Goal: Task Accomplishment & Management: Complete application form

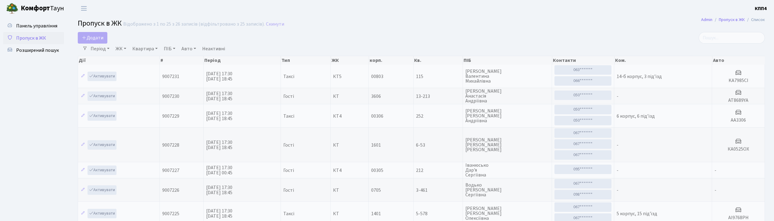
select select "25"
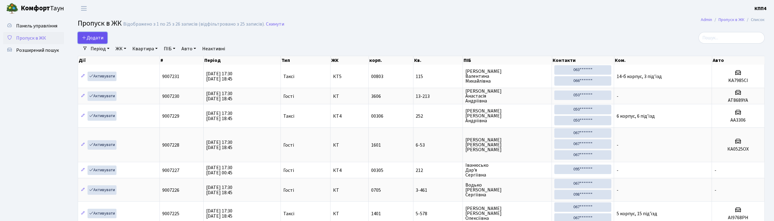
click at [97, 38] on span "Додати" at bounding box center [93, 37] width 22 height 7
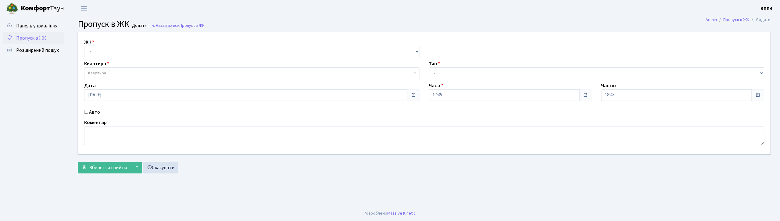
click at [85, 112] on input "Авто" at bounding box center [86, 112] width 4 height 4
checkbox input "true"
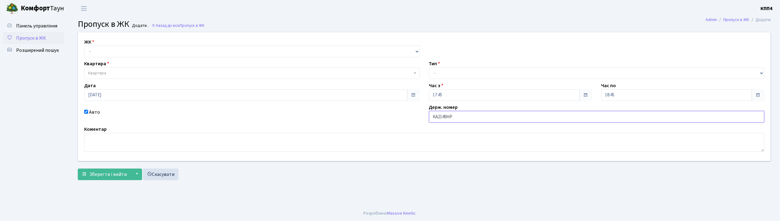
type input "КА2149НР"
click at [488, 73] on select "- Доставка Таксі Гості Сервіс" at bounding box center [597, 73] width 336 height 12
select select "3"
click at [429, 67] on select "- Доставка Таксі Гості Сервіс" at bounding box center [597, 73] width 336 height 12
drag, startPoint x: 143, startPoint y: 52, endPoint x: 145, endPoint y: 57, distance: 4.8
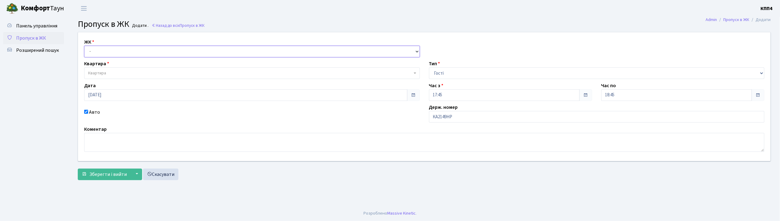
click at [144, 54] on select "- КТ, вул. Регенераторна, 4 КТ2, просп. Соборності, 17 КТ3, вул. Березнева, 16 …" at bounding box center [252, 52] width 336 height 12
select select "271"
click at [84, 46] on select "- КТ, вул. Регенераторна, 4 КТ2, просп. Соборності, 17 КТ3, вул. Березнева, 16 …" at bounding box center [252, 52] width 336 height 12
select select
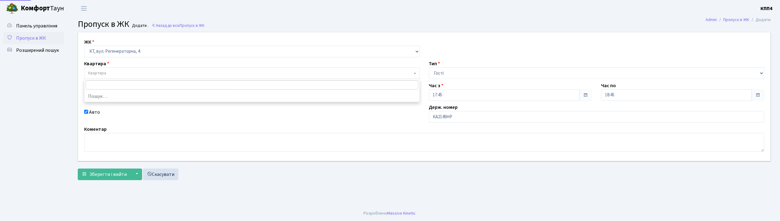
drag, startPoint x: 152, startPoint y: 76, endPoint x: 162, endPoint y: 76, distance: 10.4
click at [153, 76] on span "Квартира" at bounding box center [250, 73] width 324 height 6
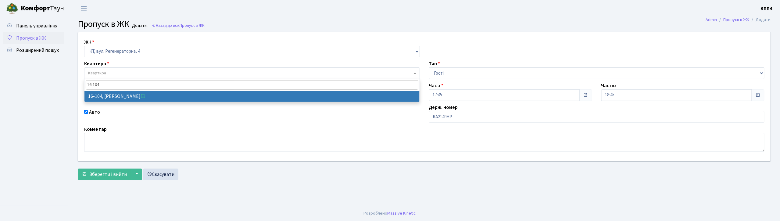
type input "16-104"
select select "8665"
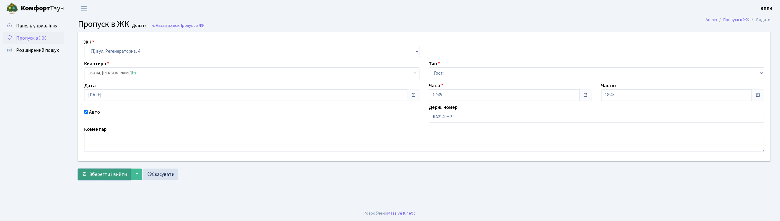
click at [113, 171] on span "Зберегти і вийти" at bounding box center [108, 174] width 38 height 7
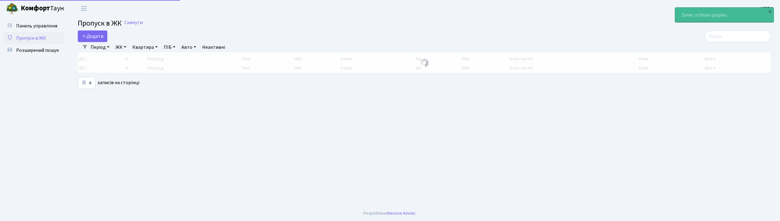
select select "25"
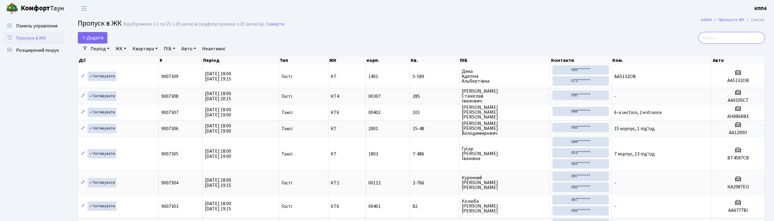
click at [732, 37] on input "search" at bounding box center [732, 38] width 66 height 12
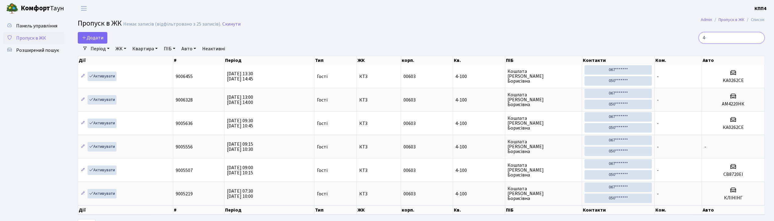
type input "4"
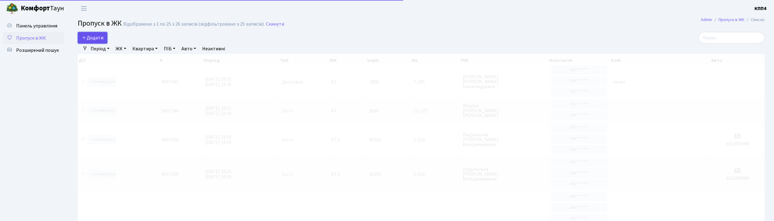
click at [98, 42] on link "Додати" at bounding box center [93, 38] width 30 height 12
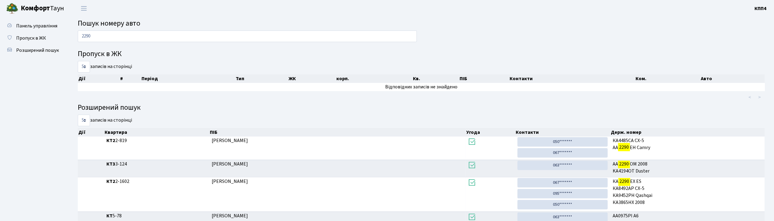
click at [139, 38] on input "2290" at bounding box center [247, 37] width 339 height 12
type input "2"
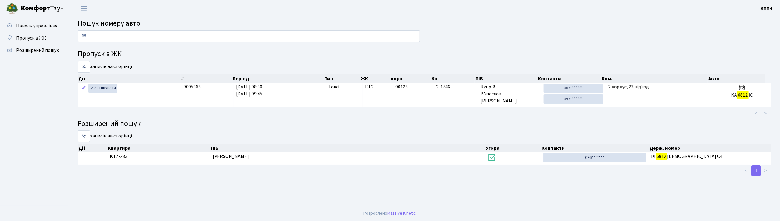
type input "6"
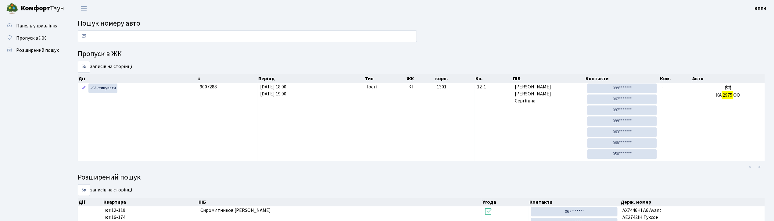
type input "2"
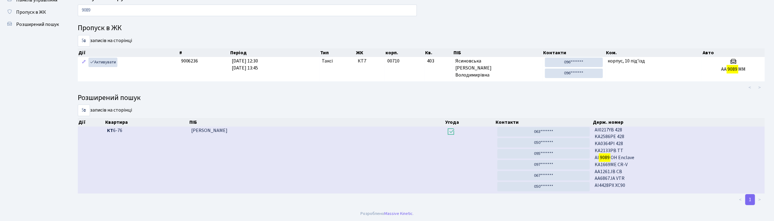
scroll to position [37, 0]
type input "9"
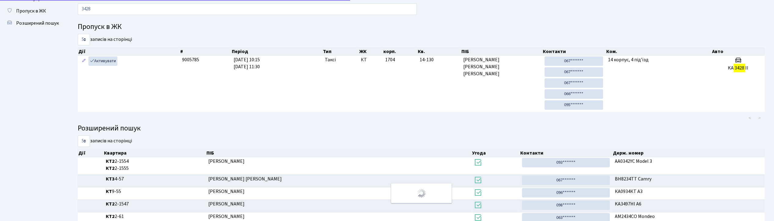
scroll to position [15, 0]
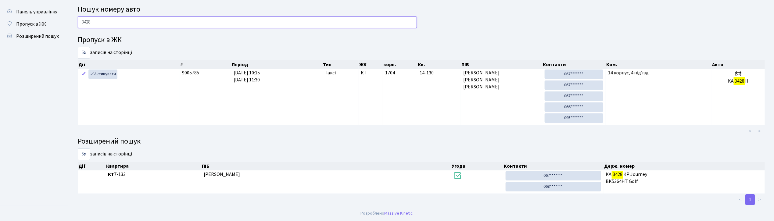
click at [145, 24] on input "3428" at bounding box center [247, 22] width 339 height 12
type input "3"
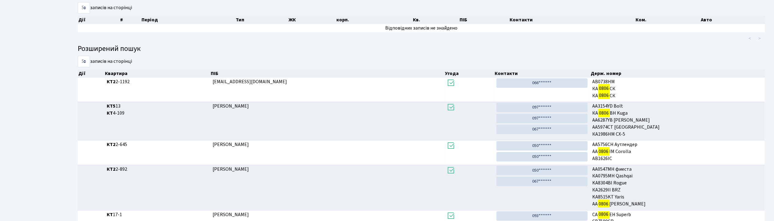
scroll to position [0, 0]
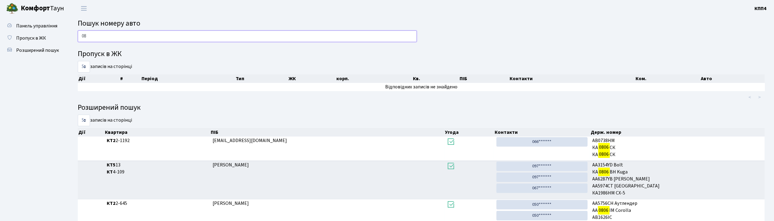
type input "0"
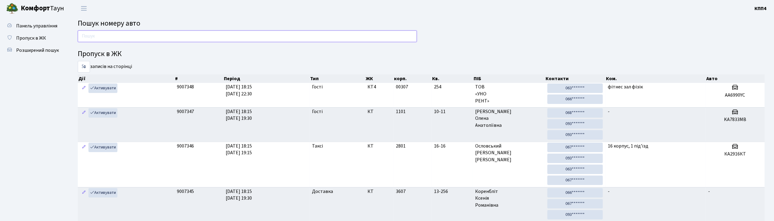
click at [212, 35] on input "text" at bounding box center [247, 37] width 339 height 12
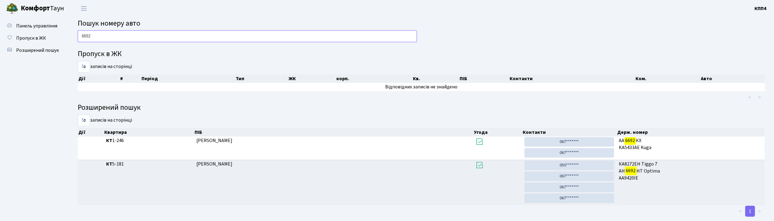
drag, startPoint x: 231, startPoint y: 33, endPoint x: 271, endPoint y: 8, distance: 47.6
click at [240, 23] on main "Пошук номеру авто 6692 Пропуск в ЖК 5 10 25 50 записів на сторінці Дії # Період…" at bounding box center [422, 117] width 706 height 201
type input "6"
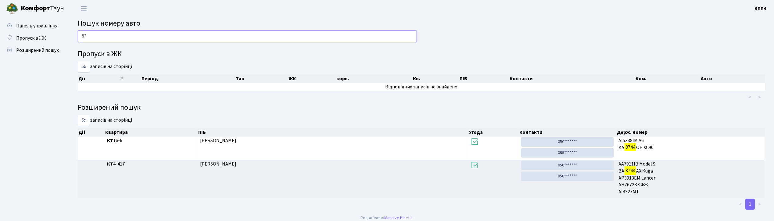
type input "8"
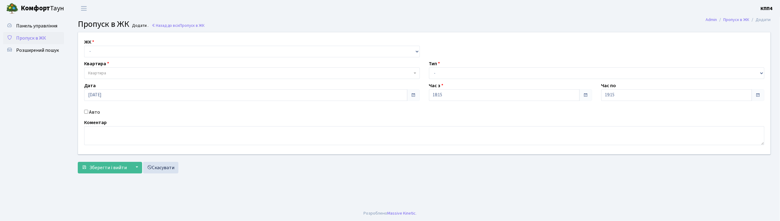
click at [86, 112] on input "Авто" at bounding box center [86, 112] width 4 height 4
checkbox input "true"
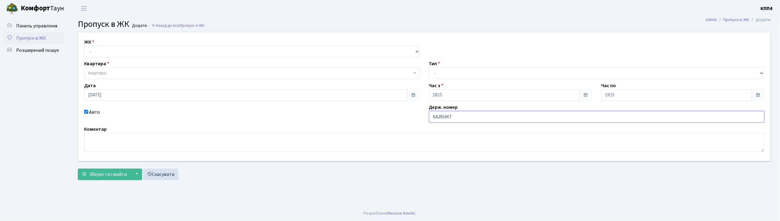
type input "КА2916КТ"
click at [156, 50] on select "- КТ, вул. Регенераторна, 4 КТ2, просп. [STREET_ADDRESS] [STREET_ADDRESS] [PERS…" at bounding box center [252, 52] width 336 height 12
select select "271"
click at [84, 46] on select "- КТ, вул. Регенераторна, 4 КТ2, просп. [STREET_ADDRESS] [STREET_ADDRESS] [PERS…" at bounding box center [252, 52] width 336 height 12
select select
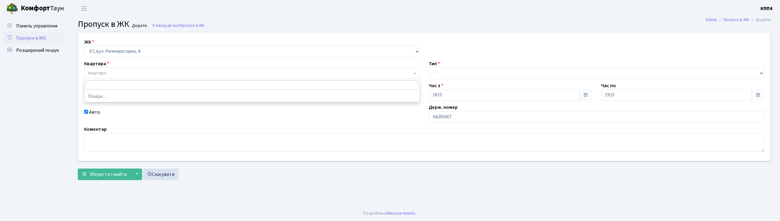
click at [171, 71] on span "Квартира" at bounding box center [250, 73] width 324 height 6
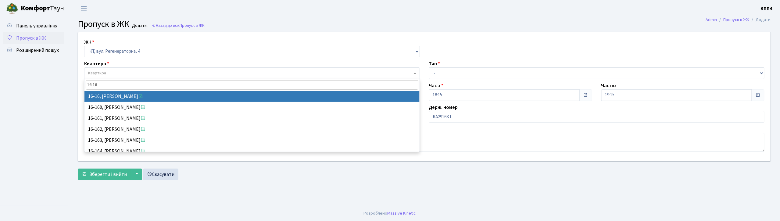
type input "16-16"
drag, startPoint x: 143, startPoint y: 96, endPoint x: 144, endPoint y: 92, distance: 4.0
select select "8577"
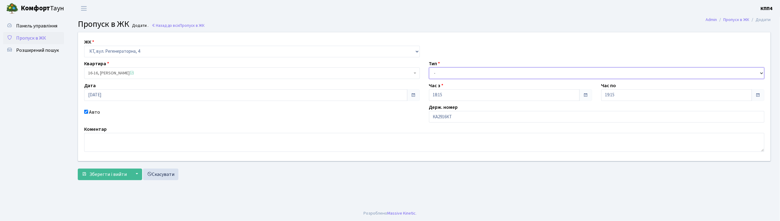
click at [467, 74] on select "- Доставка Таксі Гості Сервіс" at bounding box center [597, 73] width 336 height 12
select select "2"
click at [429, 67] on select "- Доставка Таксі Гості Сервіс" at bounding box center [597, 73] width 336 height 12
drag, startPoint x: 103, startPoint y: 176, endPoint x: 71, endPoint y: 111, distance: 72.2
click at [103, 176] on span "Зберегти і вийти" at bounding box center [108, 174] width 38 height 7
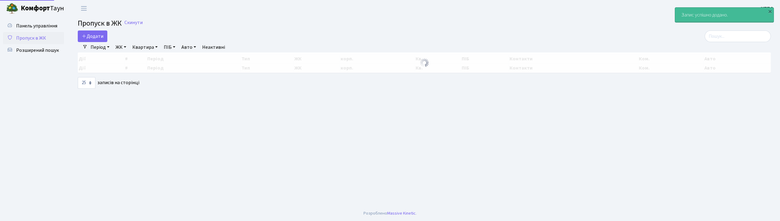
select select "25"
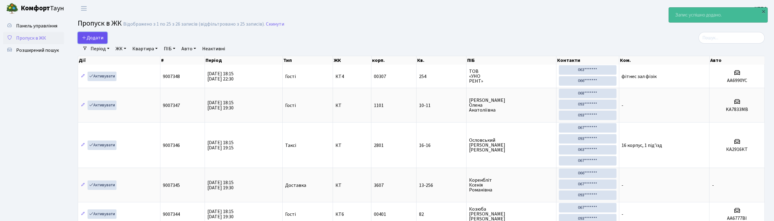
click at [93, 36] on span "Додати" at bounding box center [93, 37] width 22 height 7
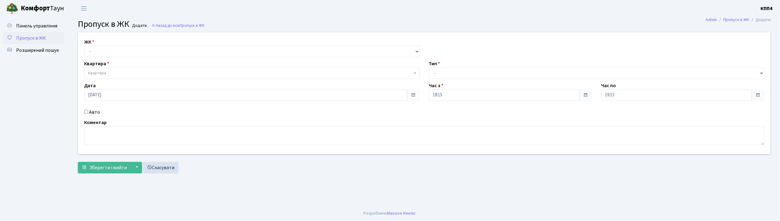
click at [86, 112] on input "Авто" at bounding box center [86, 112] width 4 height 4
checkbox input "true"
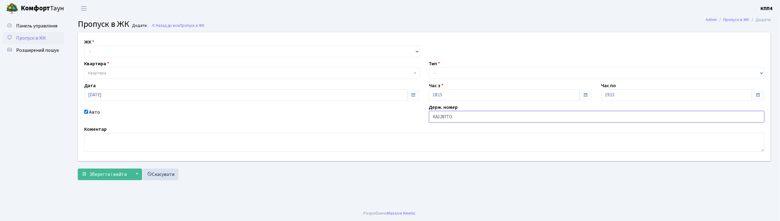
type input "КА1287ТО"
click at [126, 50] on select "- КТ, вул. Регенераторна, 4 КТ2, просп. Соборності, 17 КТ3, вул. Березнева, 16 …" at bounding box center [252, 52] width 336 height 12
select select "271"
click at [84, 46] on select "- КТ, вул. Регенераторна, 4 КТ2, просп. Соборності, 17 КТ3, вул. Березнева, 16 …" at bounding box center [252, 52] width 336 height 12
select select
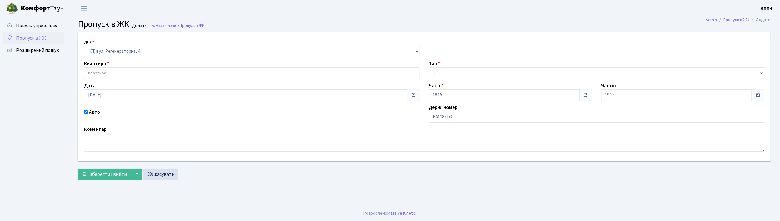
click at [137, 74] on span "Квартира" at bounding box center [250, 73] width 324 height 6
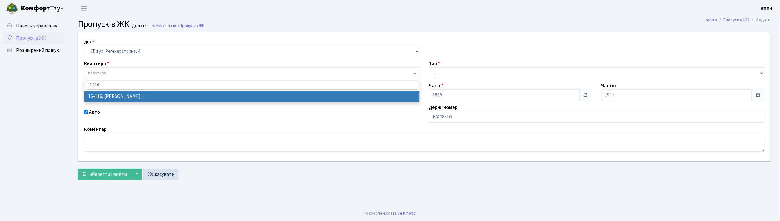
type input "16-116"
drag, startPoint x: 128, startPoint y: 94, endPoint x: 123, endPoint y: 97, distance: 4.9
select select "8677"
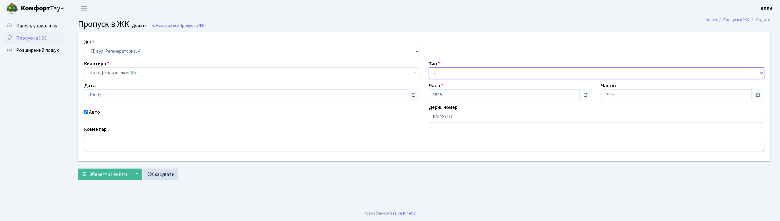
click at [465, 76] on select "- Доставка Таксі Гості Сервіс" at bounding box center [597, 73] width 336 height 12
select select "2"
click at [429, 67] on select "- Доставка Таксі Гості Сервіс" at bounding box center [597, 73] width 336 height 12
click at [87, 173] on button "Зберегти і вийти" at bounding box center [104, 175] width 53 height 12
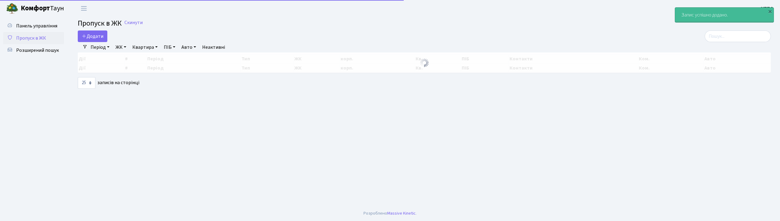
select select "25"
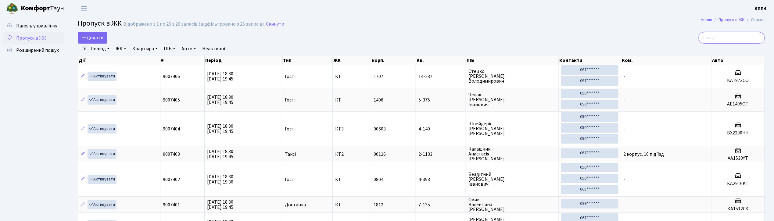
click at [719, 37] on input "search" at bounding box center [732, 38] width 66 height 12
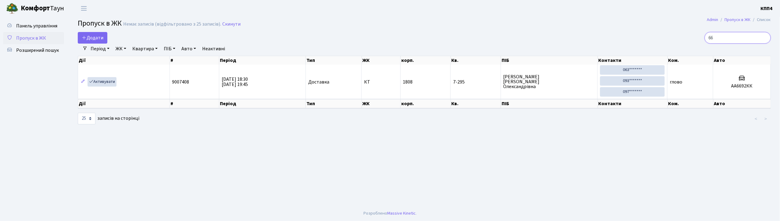
type input "6"
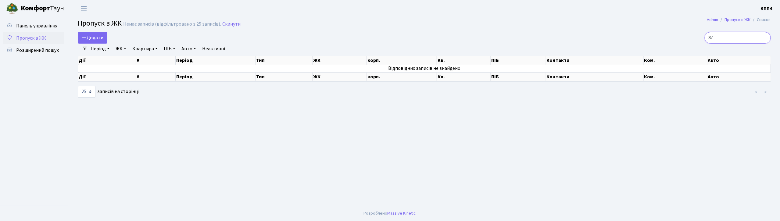
type input "8"
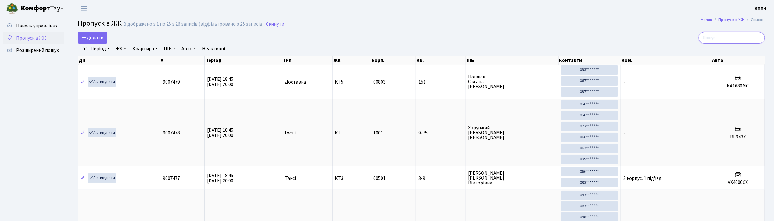
click at [738, 41] on input "search" at bounding box center [732, 38] width 66 height 12
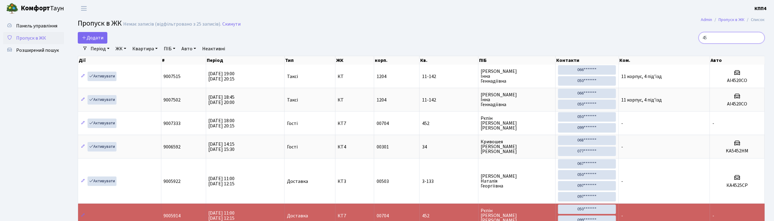
type input "4"
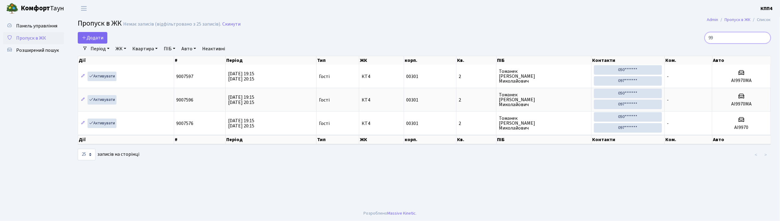
type input "9"
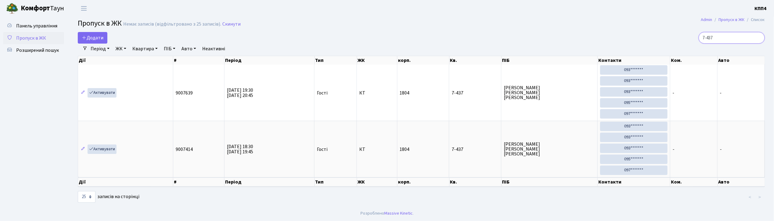
type input "7-437"
drag, startPoint x: 733, startPoint y: 37, endPoint x: 685, endPoint y: 20, distance: 51.8
click at [701, 19] on main "Admin Пропуск в ЖК Список Пропуск в ЖК Немає записів (відфільтровано з 25 запис…" at bounding box center [422, 111] width 706 height 189
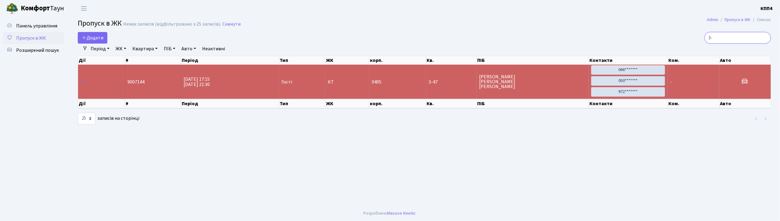
type input "3"
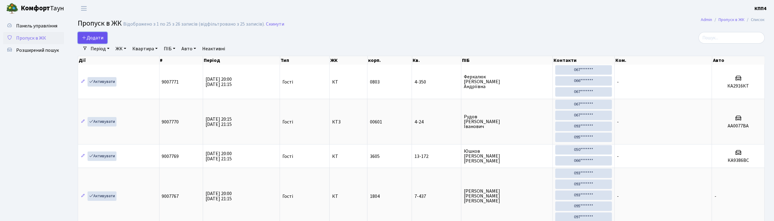
click at [93, 38] on span "Додати" at bounding box center [93, 37] width 22 height 7
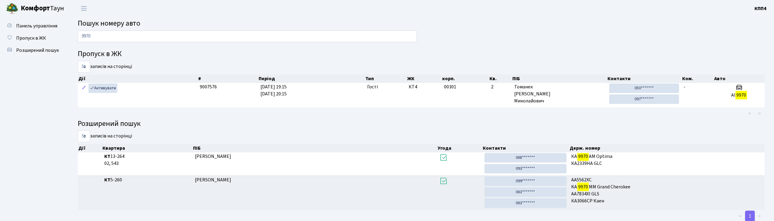
type input "9970"
type input "9"
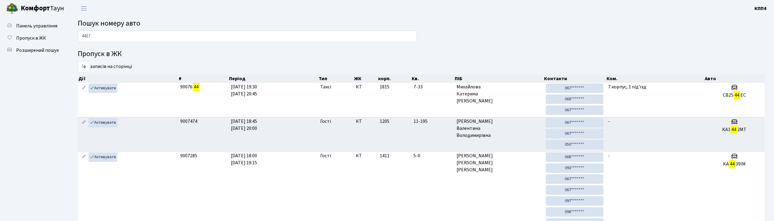
type input "4437"
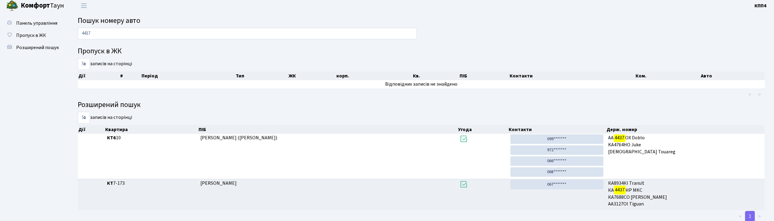
scroll to position [20, 0]
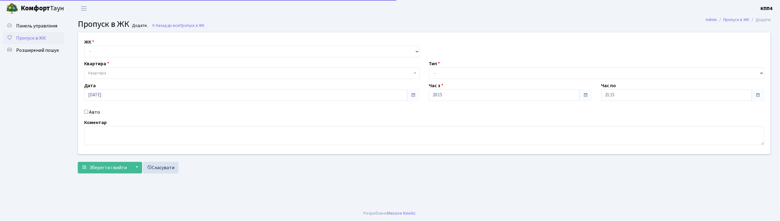
click at [87, 112] on input "Авто" at bounding box center [86, 112] width 4 height 4
checkbox input "true"
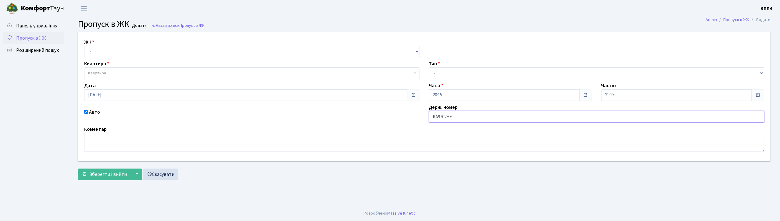
type input "КА9702НЕ"
click at [162, 51] on select "- КТ, вул. Регенераторна, 4 КТ2, просп. Соборності, 17 КТ3, вул. Березнева, 16 …" at bounding box center [252, 52] width 336 height 12
select select "271"
click at [84, 46] on select "- КТ, вул. Регенераторна, 4 КТ2, просп. Соборності, 17 КТ3, вул. Березнева, 16 …" at bounding box center [252, 52] width 336 height 12
select select
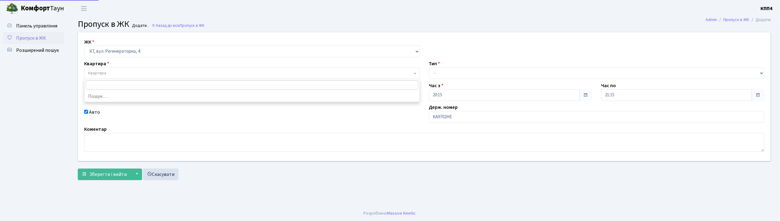
click at [166, 73] on span "Квартира" at bounding box center [250, 73] width 324 height 6
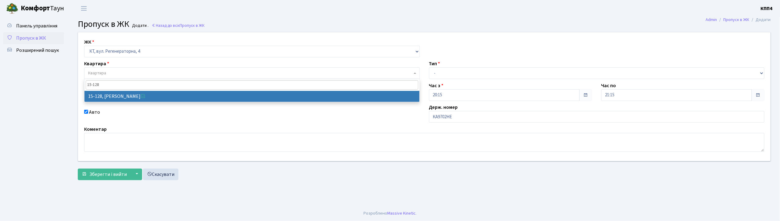
type input "15-128"
select select "8903"
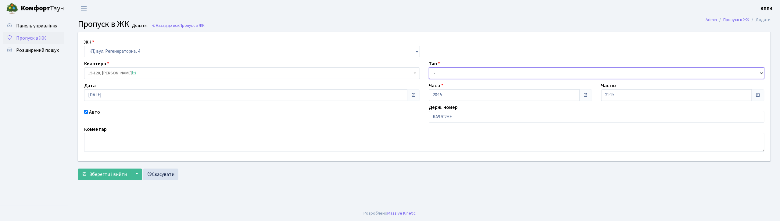
click at [444, 72] on select "- Доставка Таксі Гості Сервіс" at bounding box center [597, 73] width 336 height 12
select select "3"
click at [429, 67] on select "- Доставка Таксі Гості Сервіс" at bounding box center [597, 73] width 336 height 12
click at [98, 176] on span "Зберегти і вийти" at bounding box center [108, 174] width 38 height 7
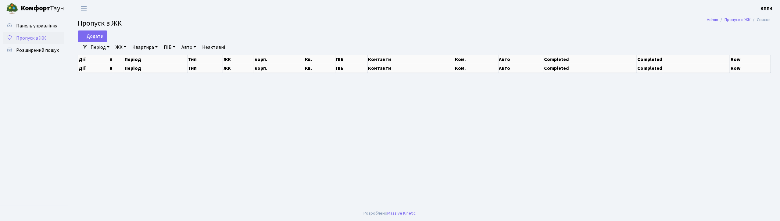
select select "25"
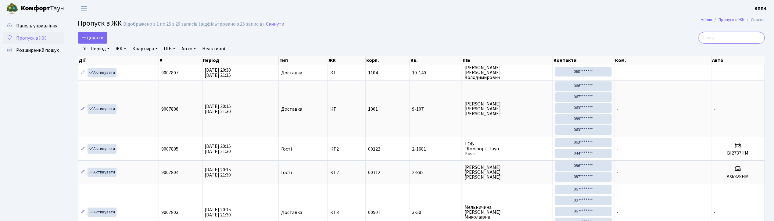
click at [719, 40] on input "search" at bounding box center [732, 38] width 66 height 12
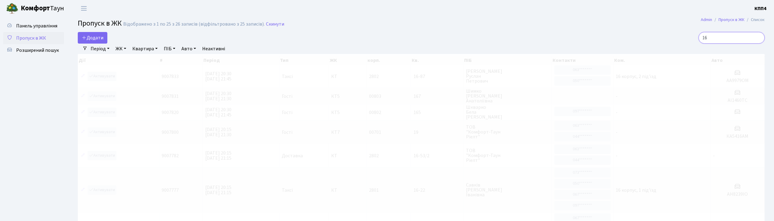
type input "1"
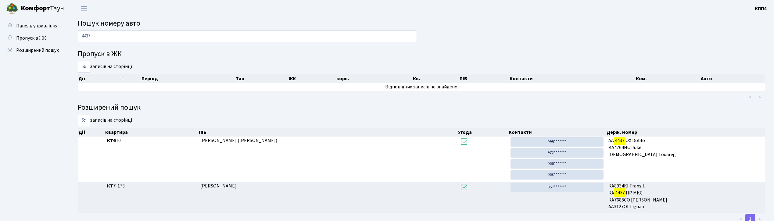
scroll to position [20, 0]
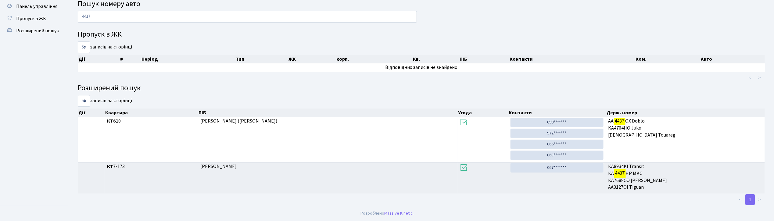
click at [157, 16] on input "4437" at bounding box center [247, 17] width 339 height 12
type input "4"
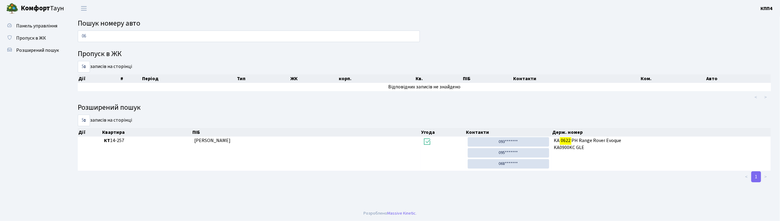
type input "0"
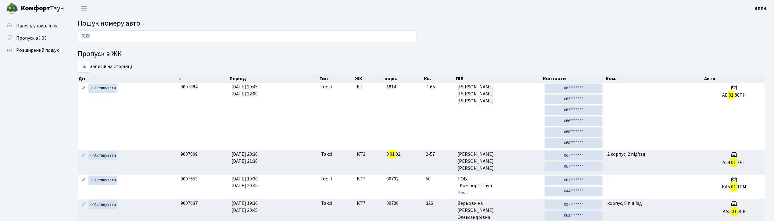
type input "0188"
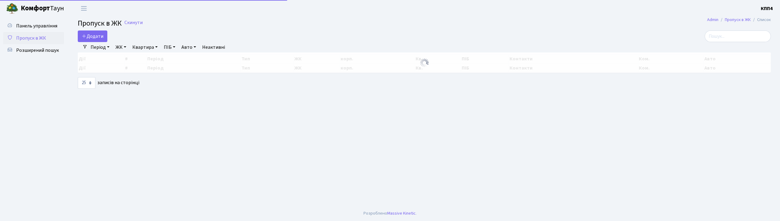
select select "25"
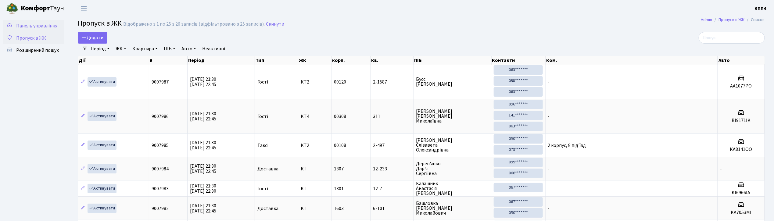
click at [33, 27] on span "Панель управління" at bounding box center [36, 26] width 41 height 7
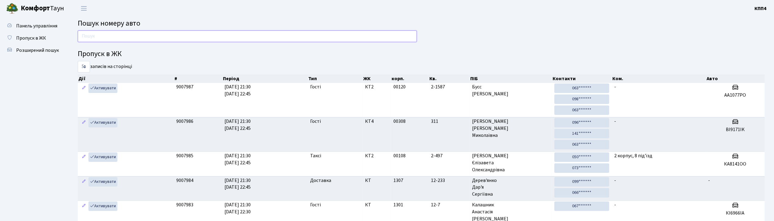
drag, startPoint x: 174, startPoint y: 37, endPoint x: 175, endPoint y: 34, distance: 3.1
click at [174, 37] on input "text" at bounding box center [247, 37] width 339 height 12
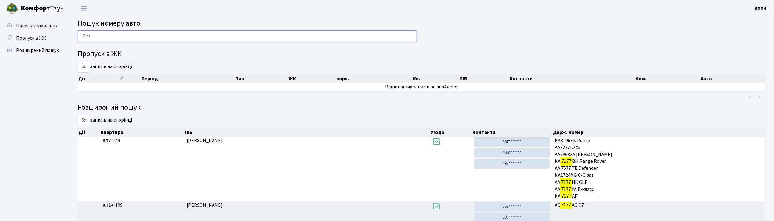
scroll to position [31, 0]
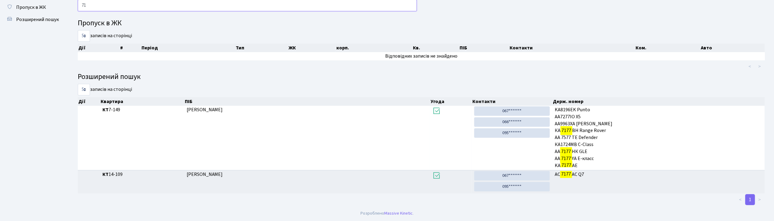
type input "7"
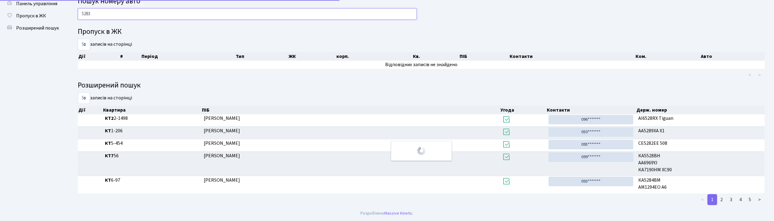
scroll to position [0, 0]
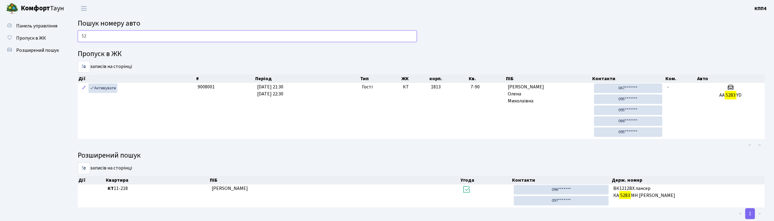
type input "5"
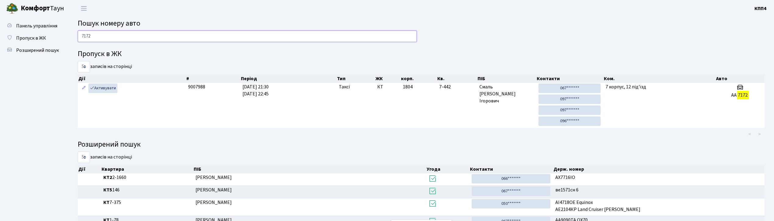
type input "7172"
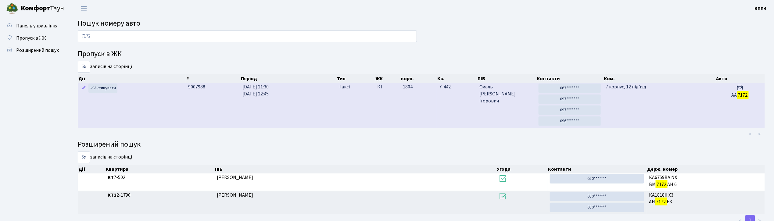
click at [679, 100] on td "7 корпус, 12 під'їзд" at bounding box center [659, 105] width 112 height 45
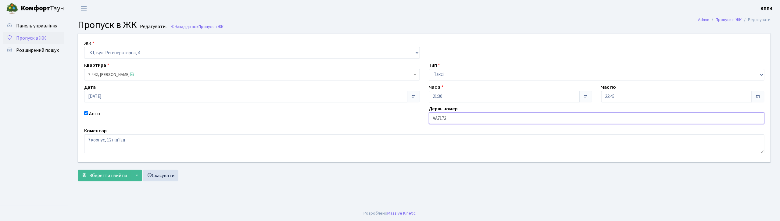
click at [458, 117] on input "AA7172" at bounding box center [597, 119] width 336 height 12
type input "AA7172yb"
click at [114, 178] on span "Зберегти і вийти" at bounding box center [108, 175] width 38 height 7
